Goal: Find specific page/section

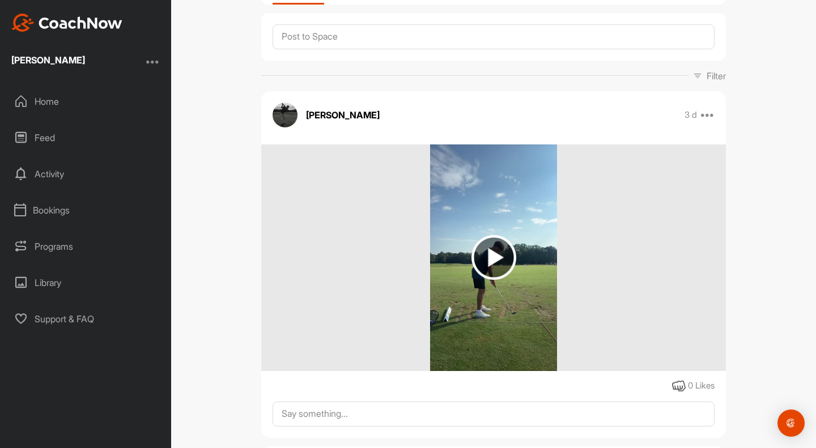
scroll to position [170, 0]
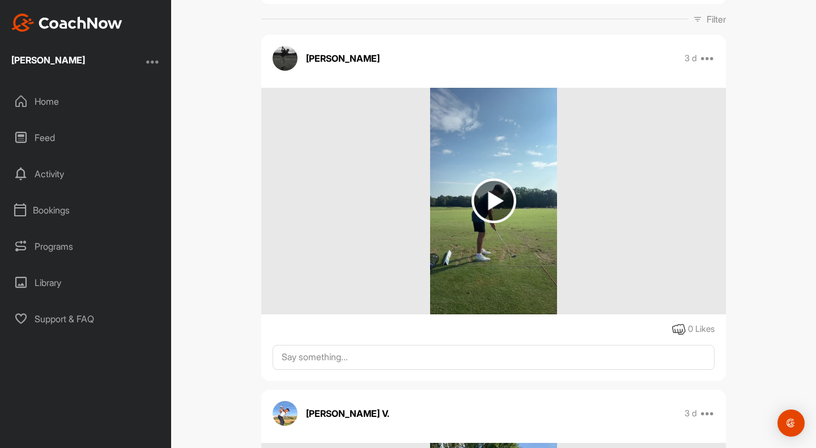
click at [487, 195] on img at bounding box center [493, 200] width 45 height 45
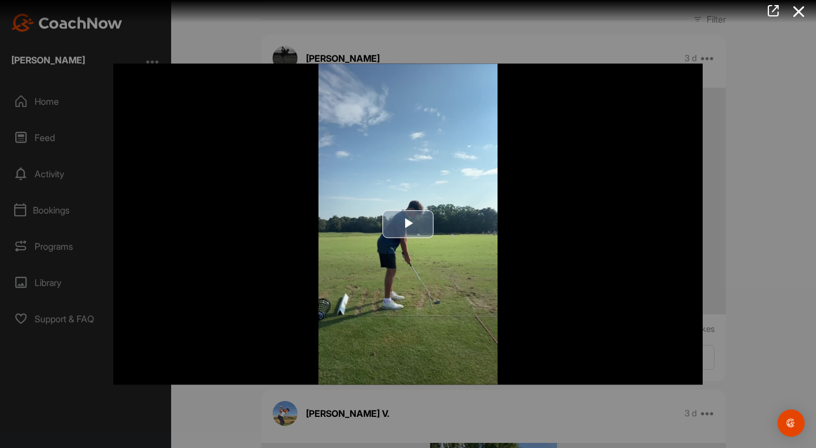
click at [408, 224] on span "Video Player" at bounding box center [408, 224] width 0 height 0
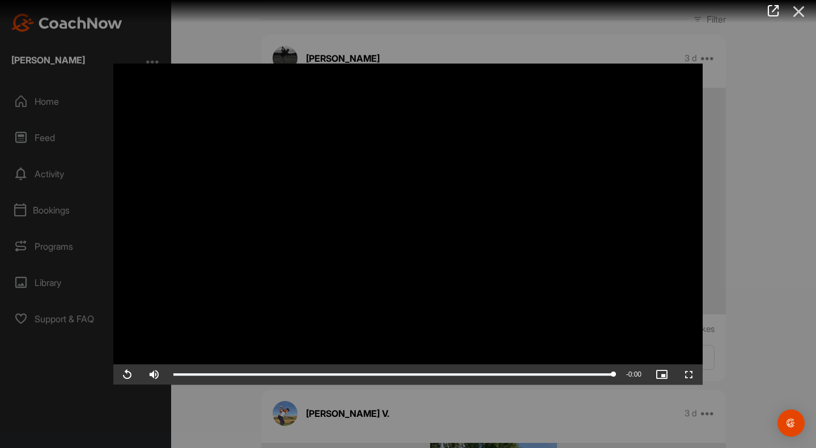
click at [802, 11] on icon at bounding box center [799, 11] width 26 height 21
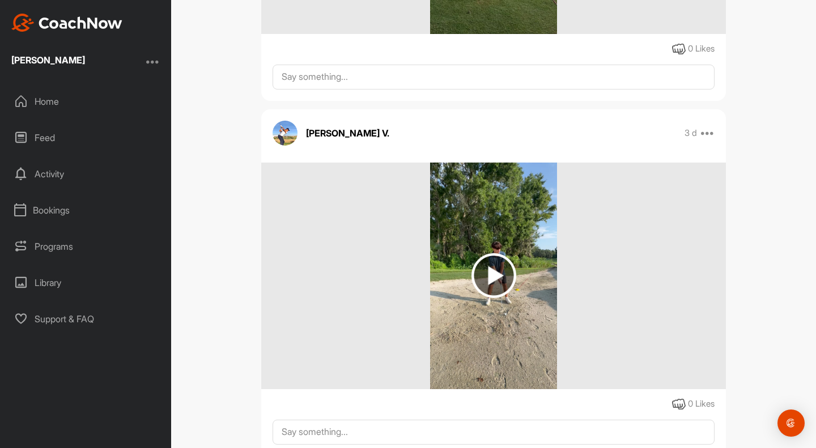
scroll to position [453, 0]
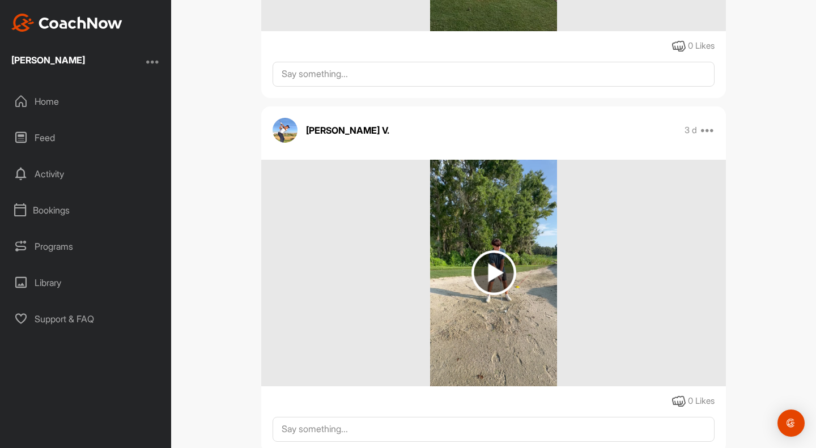
click at [492, 271] on img at bounding box center [493, 272] width 45 height 45
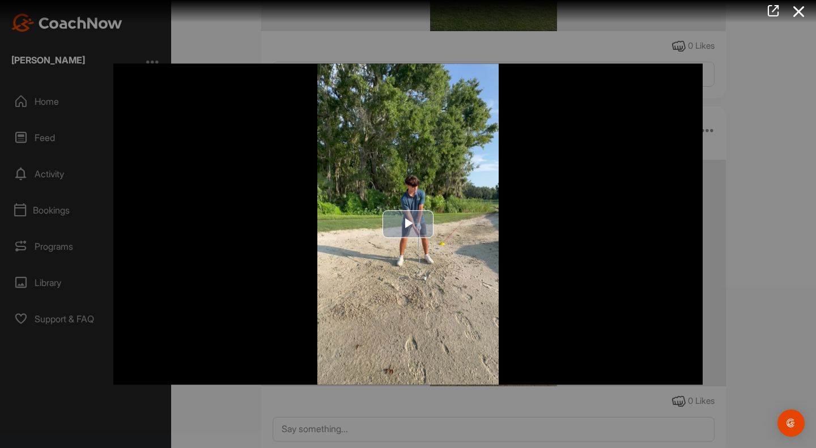
click at [408, 224] on span "Video Player" at bounding box center [408, 224] width 0 height 0
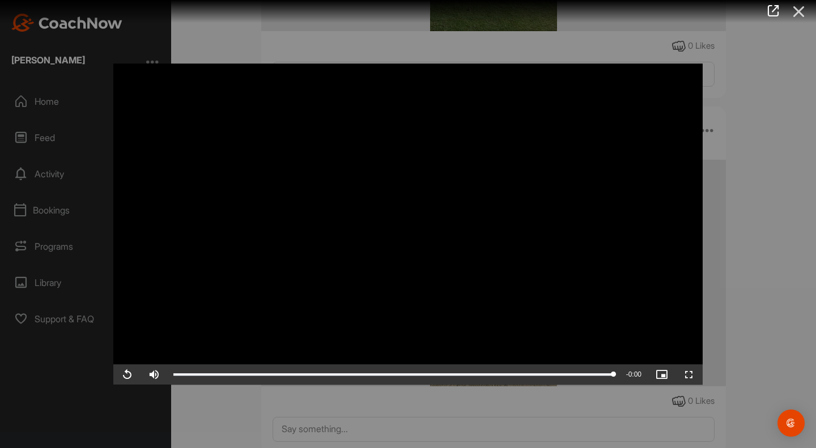
click at [803, 12] on icon at bounding box center [799, 11] width 26 height 21
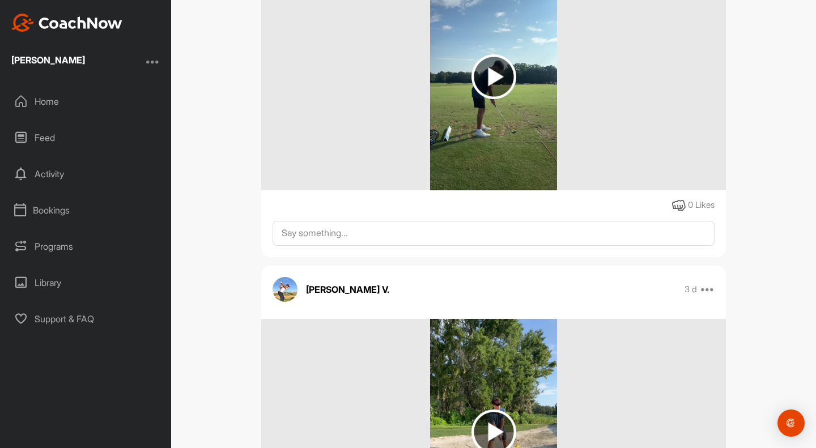
scroll to position [283, 0]
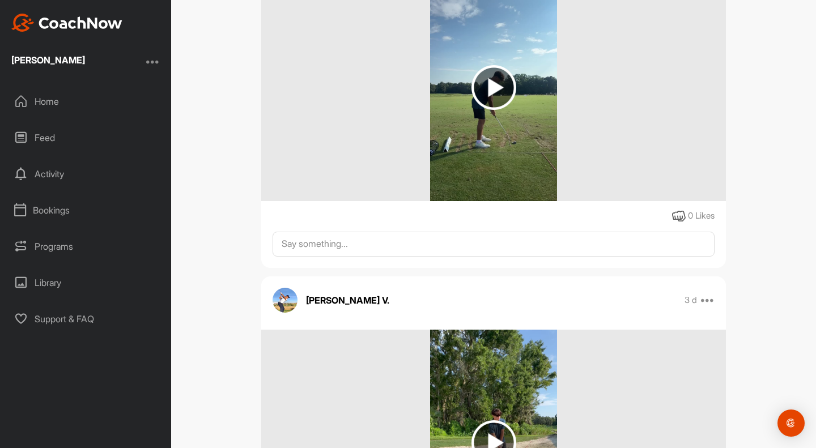
click at [484, 91] on img at bounding box center [493, 87] width 45 height 45
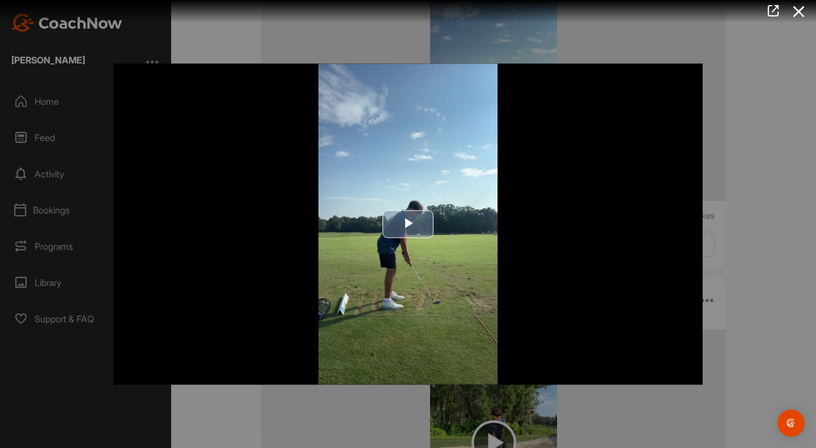
click at [408, 224] on span "Video Player" at bounding box center [408, 224] width 0 height 0
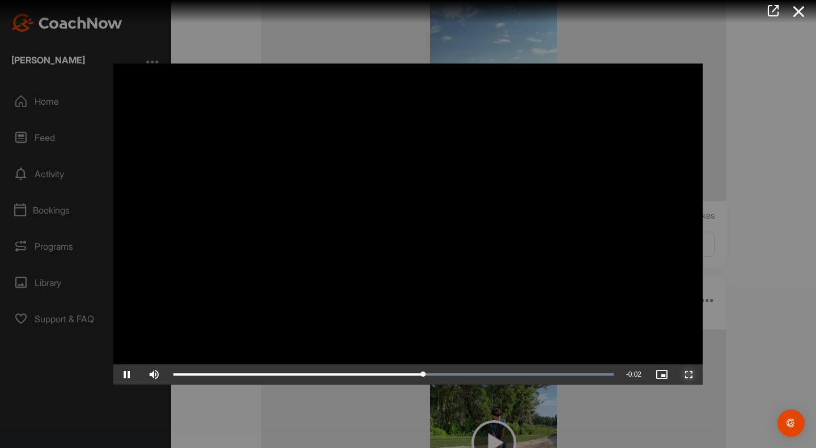
click at [690, 374] on span "Video Player" at bounding box center [688, 374] width 27 height 0
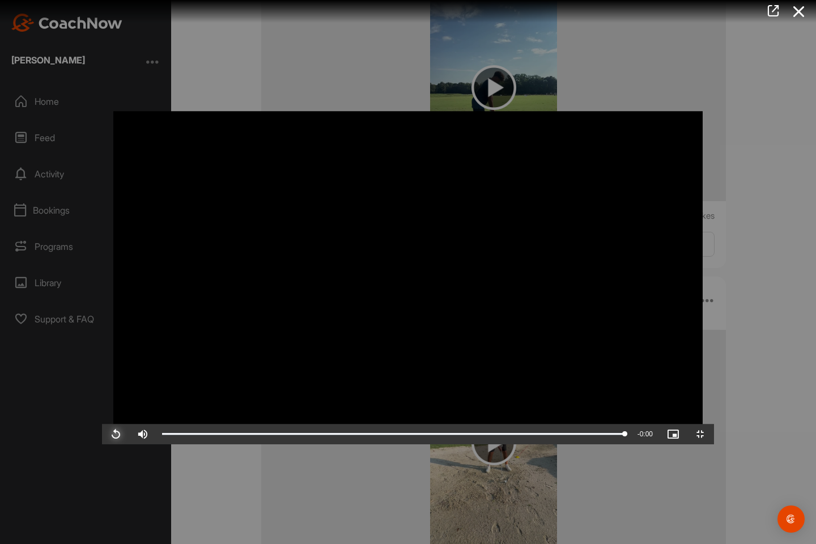
click at [102, 434] on span "Video Player" at bounding box center [115, 434] width 27 height 0
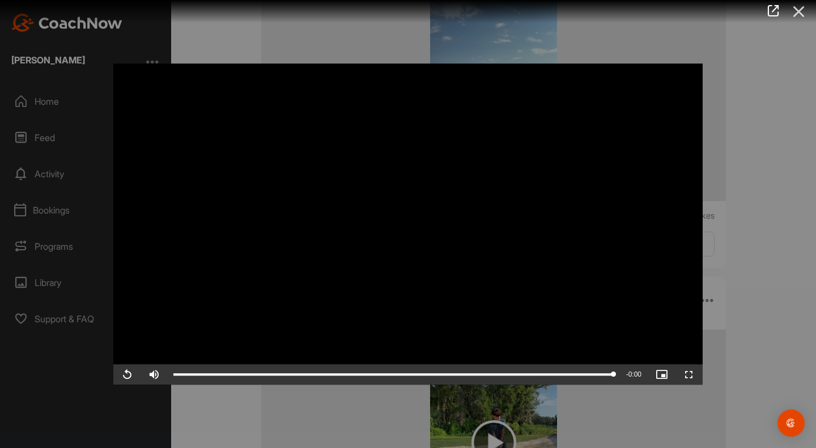
click at [799, 7] on icon at bounding box center [799, 11] width 26 height 21
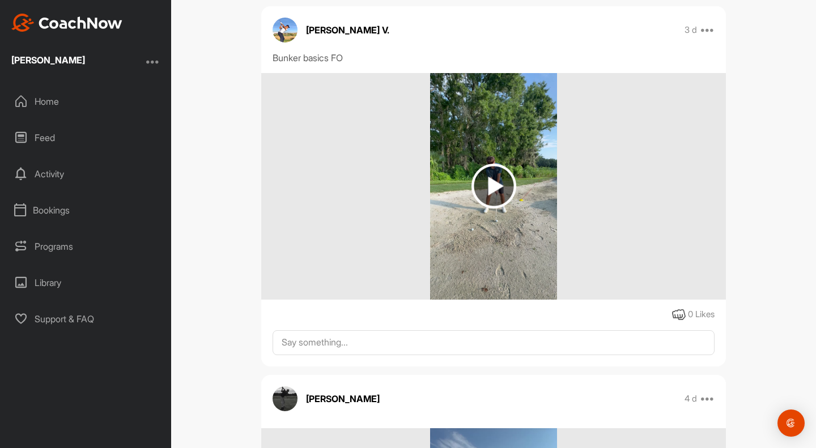
scroll to position [906, 0]
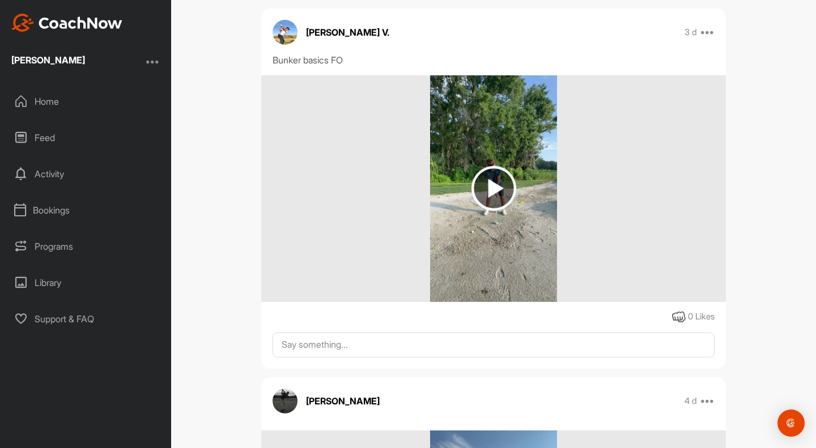
click at [495, 194] on img at bounding box center [493, 188] width 45 height 45
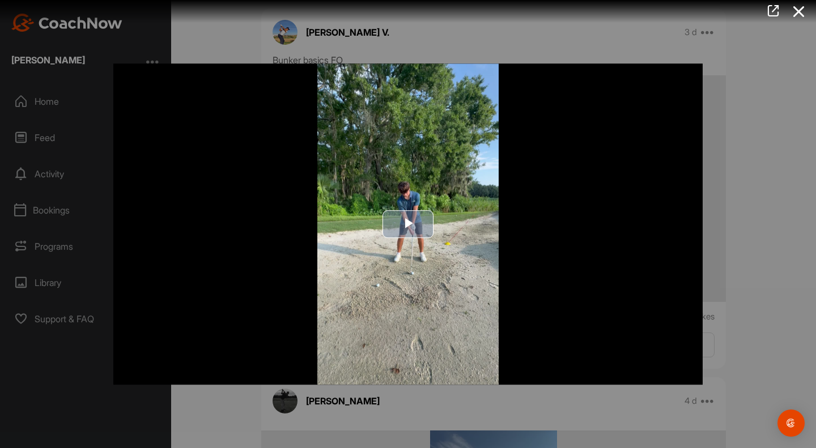
click at [408, 224] on span "Video Player" at bounding box center [408, 224] width 0 height 0
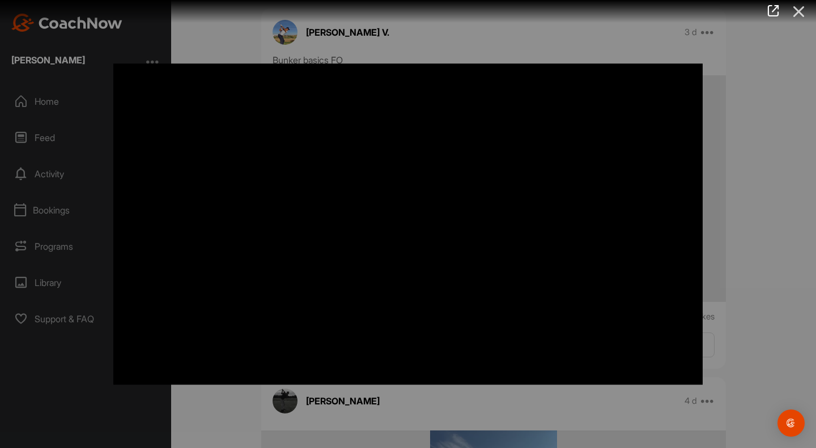
click at [796, 16] on icon at bounding box center [799, 11] width 26 height 21
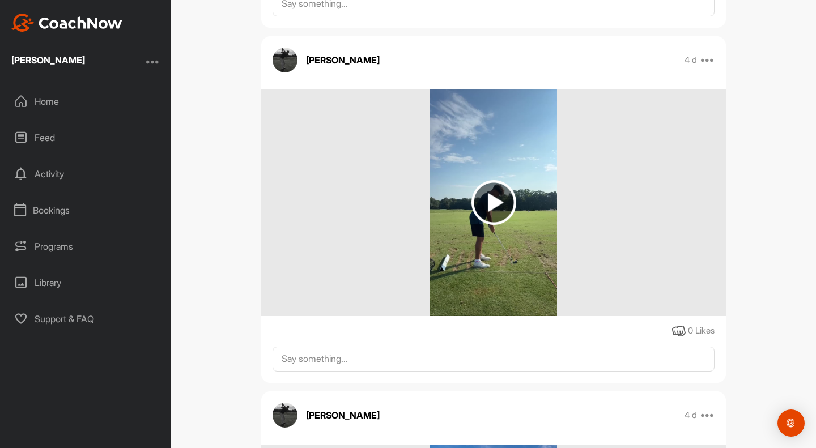
scroll to position [1246, 0]
